Goal: Navigation & Orientation: Find specific page/section

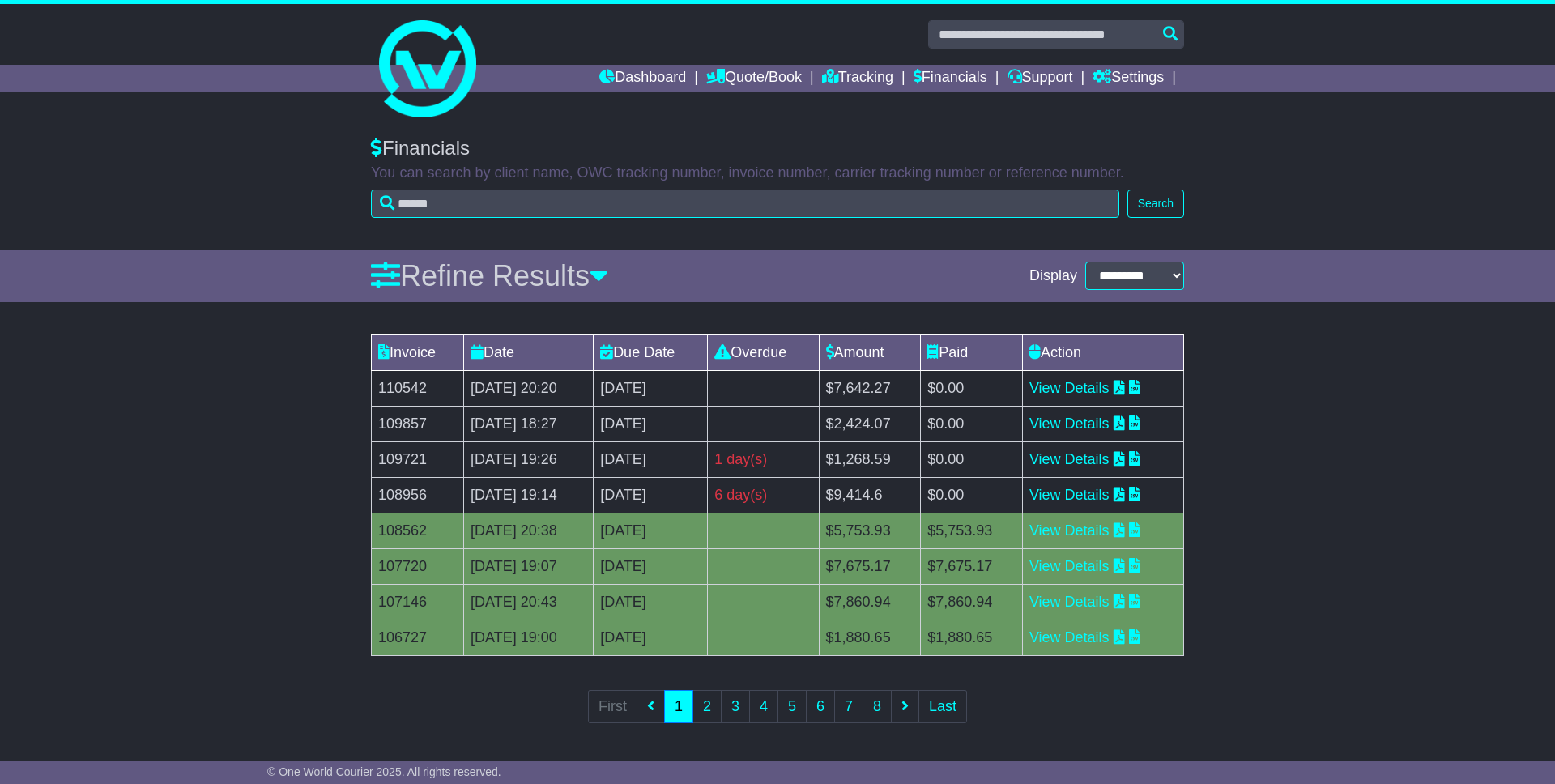
click at [180, 526] on div "Invoice Date Due Date Overdue Amount Paid Action 110542 09 Oct 2025 20:20 23rd …" at bounding box center [778, 540] width 1555 height 427
click at [636, 74] on link "Dashboard" at bounding box center [642, 79] width 86 height 27
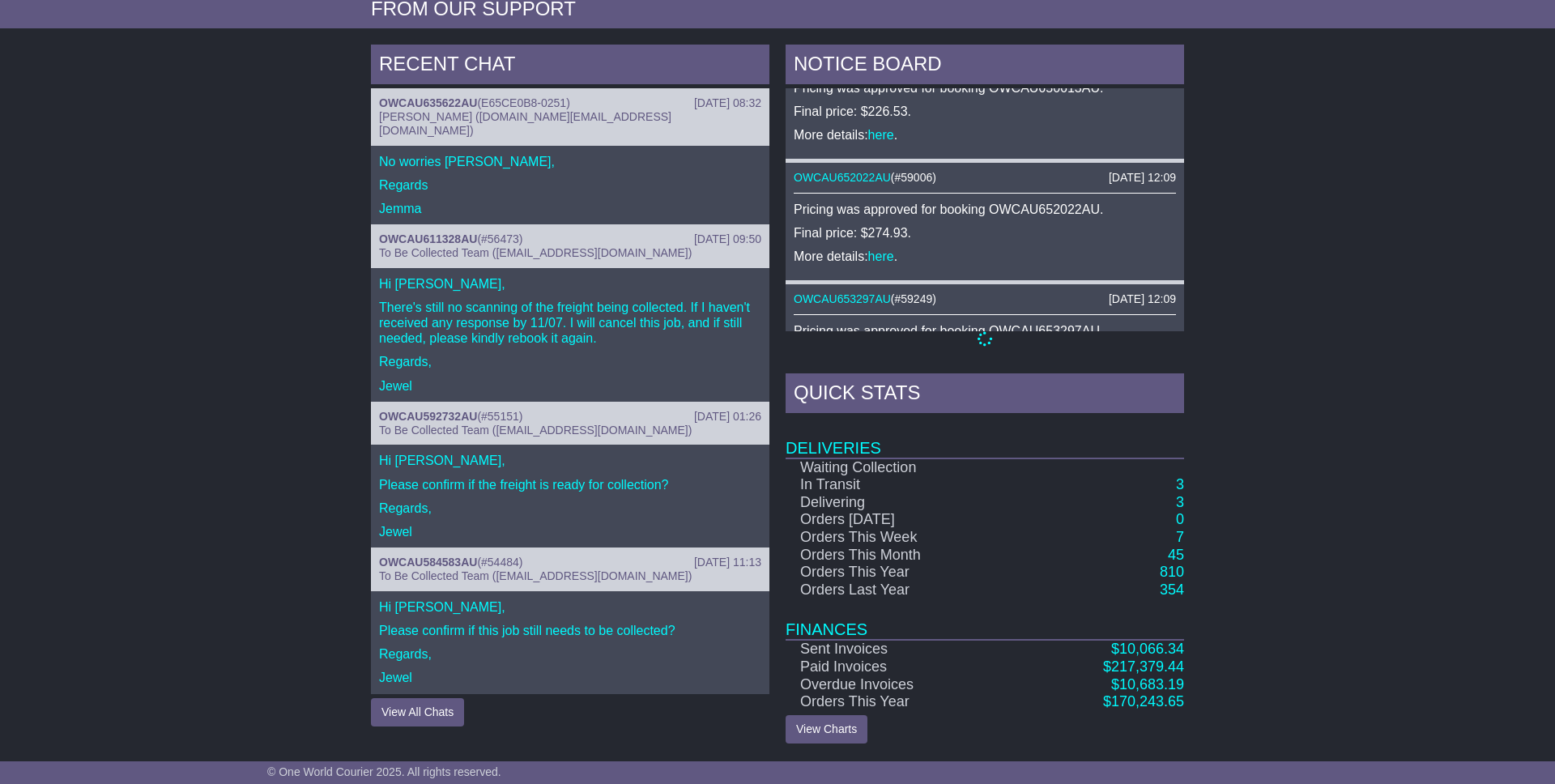
scroll to position [629, 0]
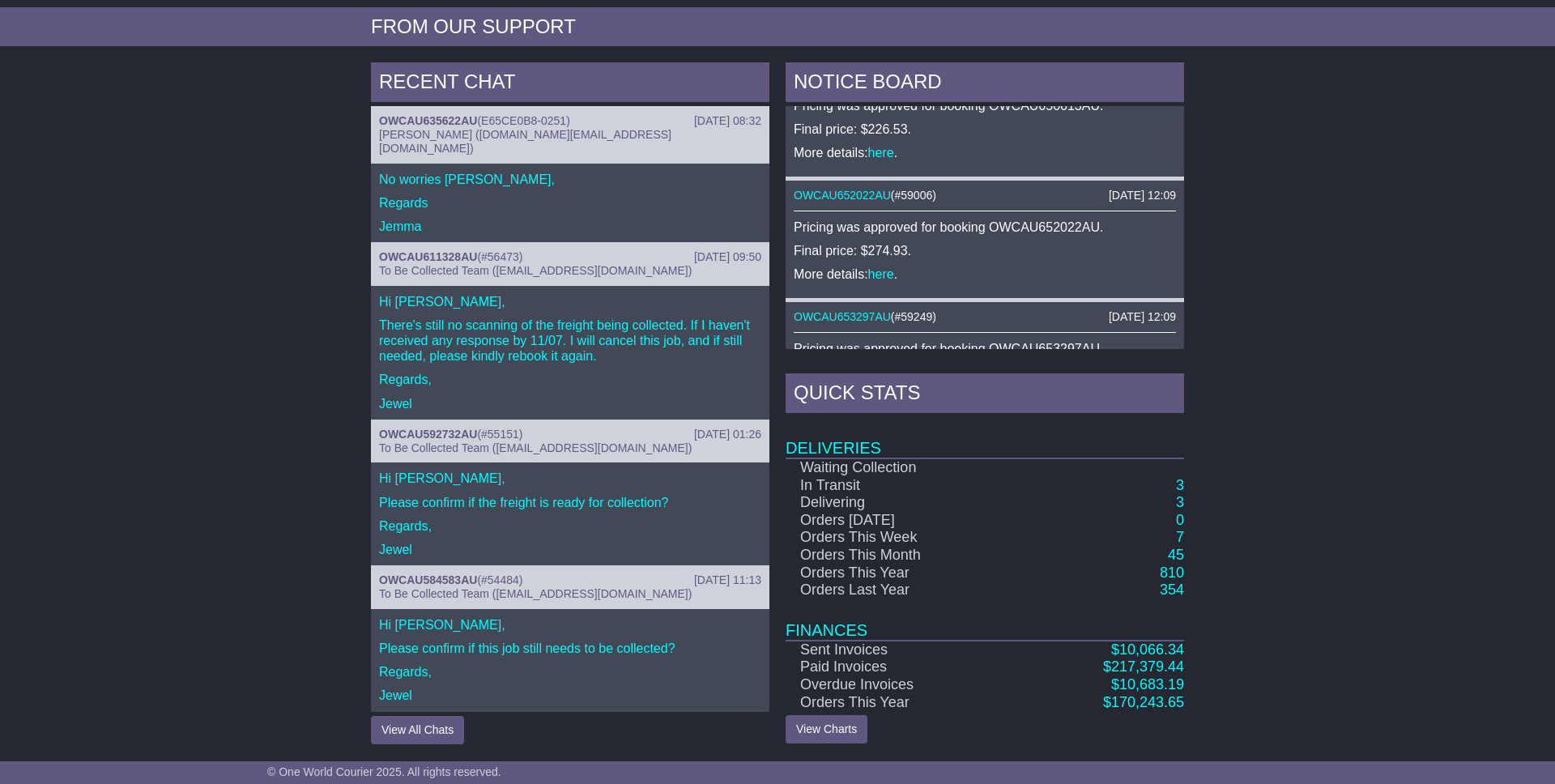
click at [1277, 536] on div "RECENT CHAT [DATE] 08:32 OWCAU635622AU ( E65CE0B8-0251 ) [PERSON_NAME] ([DOMAIN…" at bounding box center [778, 403] width 1555 height 697
click at [195, 557] on div "RECENT CHAT [DATE] 08:32 OWCAU635622AU ( E65CE0B8-0251 ) [PERSON_NAME] ([DOMAIN…" at bounding box center [778, 403] width 1555 height 697
click at [137, 547] on div "RECENT CHAT [DATE] 08:32 OWCAU635622AU ( E65CE0B8-0251 ) [PERSON_NAME] ([DOMAIN…" at bounding box center [778, 403] width 1555 height 697
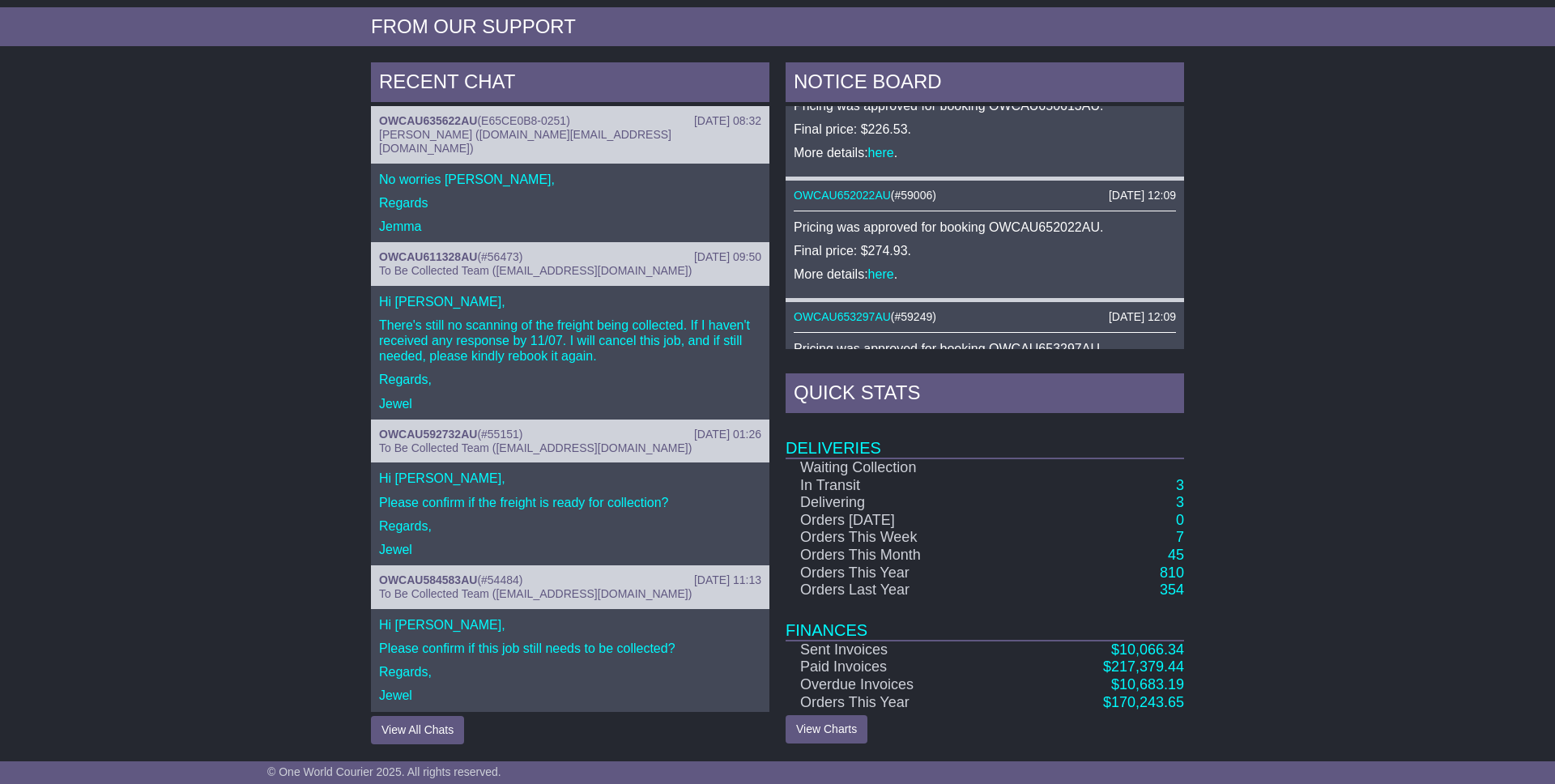
click at [137, 547] on div "RECENT CHAT [DATE] 08:32 OWCAU635622AU ( E65CE0B8-0251 ) [PERSON_NAME] ([DOMAIN…" at bounding box center [778, 403] width 1555 height 697
click at [785, 549] on td "Orders This Month" at bounding box center [901, 555] width 233 height 18
click at [1283, 567] on div "RECENT CHAT [DATE] 08:32 OWCAU635622AU ( E65CE0B8-0251 ) [PERSON_NAME] ([DOMAIN…" at bounding box center [778, 403] width 1555 height 697
click at [938, 441] on td "Deliveries" at bounding box center [984, 437] width 398 height 41
click at [957, 356] on div "NOTICE BOARD [DATE] 14:36 OWCAU655038AU ( #59378 ) Pricing was approved for boo…" at bounding box center [984, 402] width 414 height 681
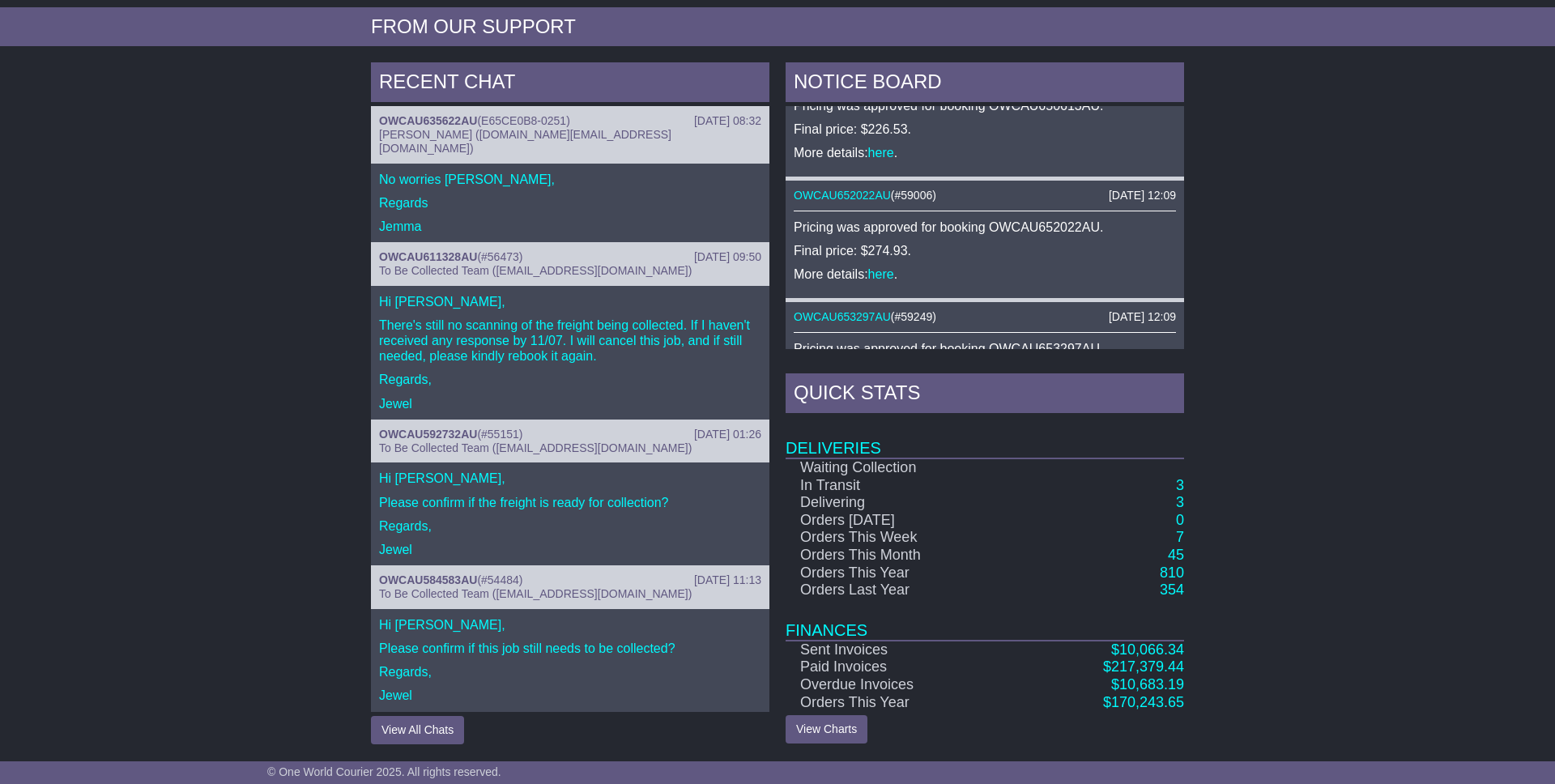
click at [160, 454] on div "RECENT CHAT [DATE] 08:32 OWCAU635622AU ( E65CE0B8-0251 ) [PERSON_NAME] ([DOMAIN…" at bounding box center [778, 403] width 1555 height 697
